Goal: Task Accomplishment & Management: Manage account settings

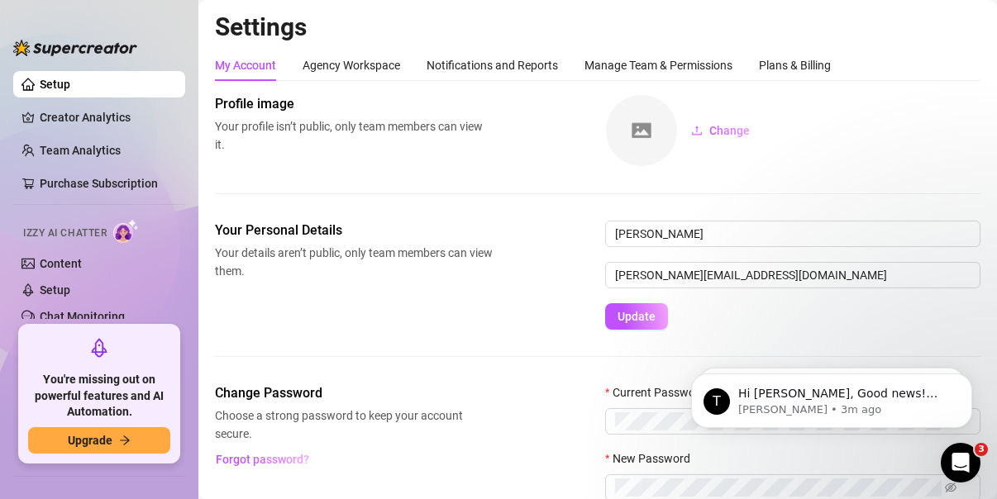
click at [517, 370] on div "Your Personal Details Your details aren’t public, only team members can view th…" at bounding box center [598, 302] width 766 height 163
click at [799, 65] on div "Plans & Billing" at bounding box center [795, 65] width 72 height 18
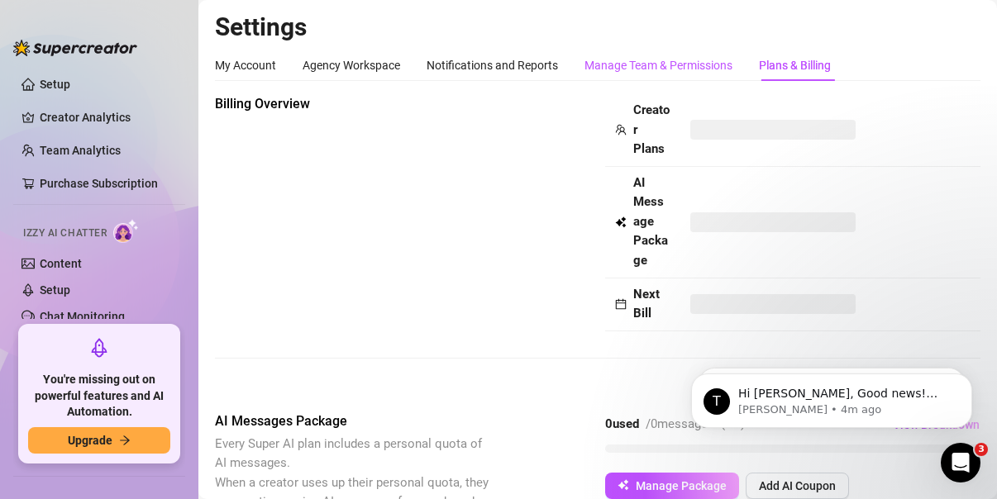
click at [673, 66] on div "Manage Team & Permissions" at bounding box center [659, 65] width 148 height 18
